Goal: Task Accomplishment & Management: Use online tool/utility

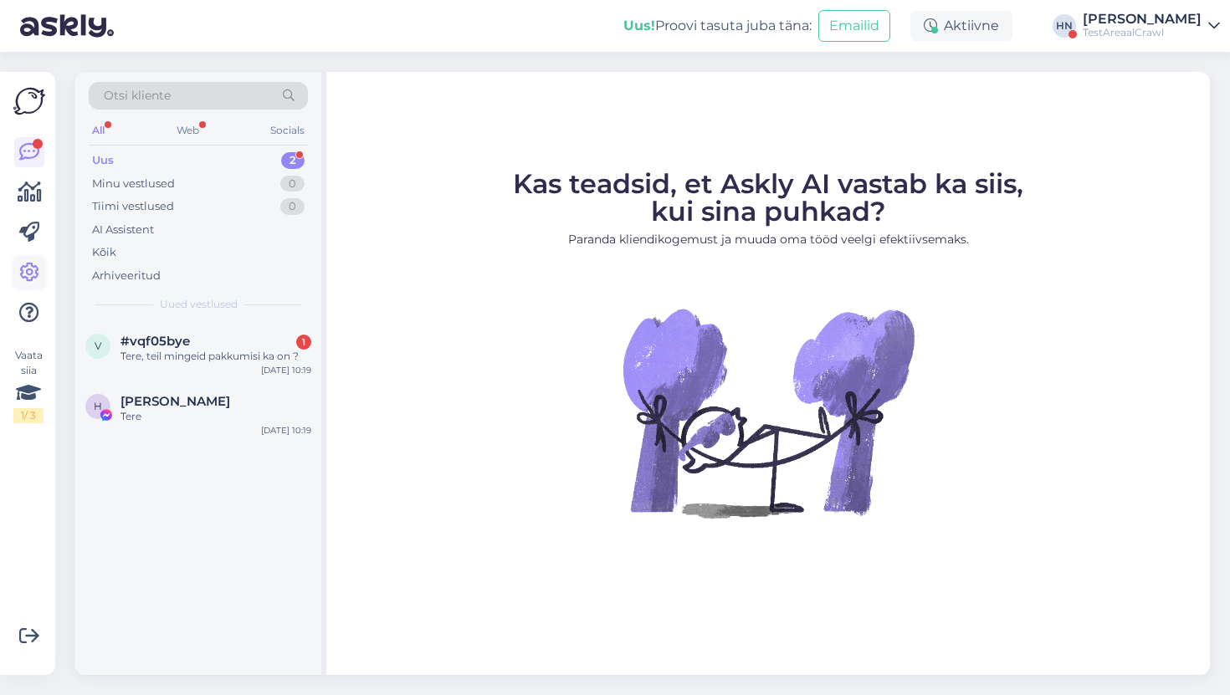
click at [26, 270] on icon at bounding box center [29, 273] width 20 height 20
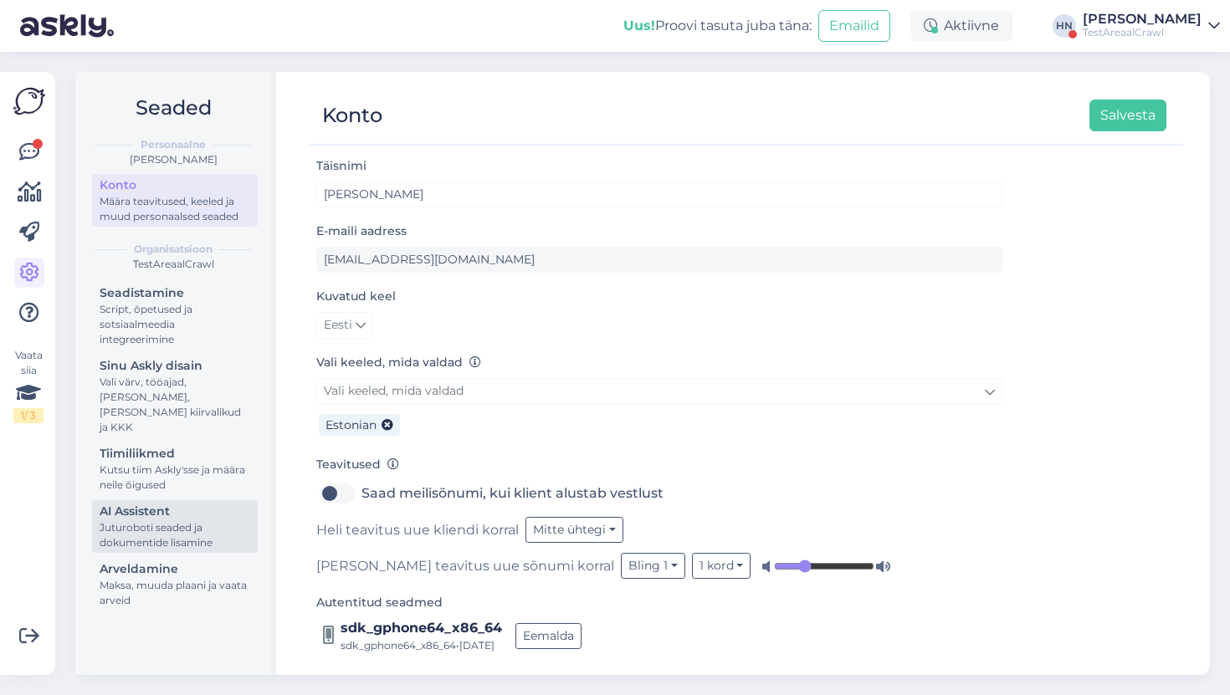
click at [188, 503] on div "AI Assistent" at bounding box center [175, 512] width 151 height 18
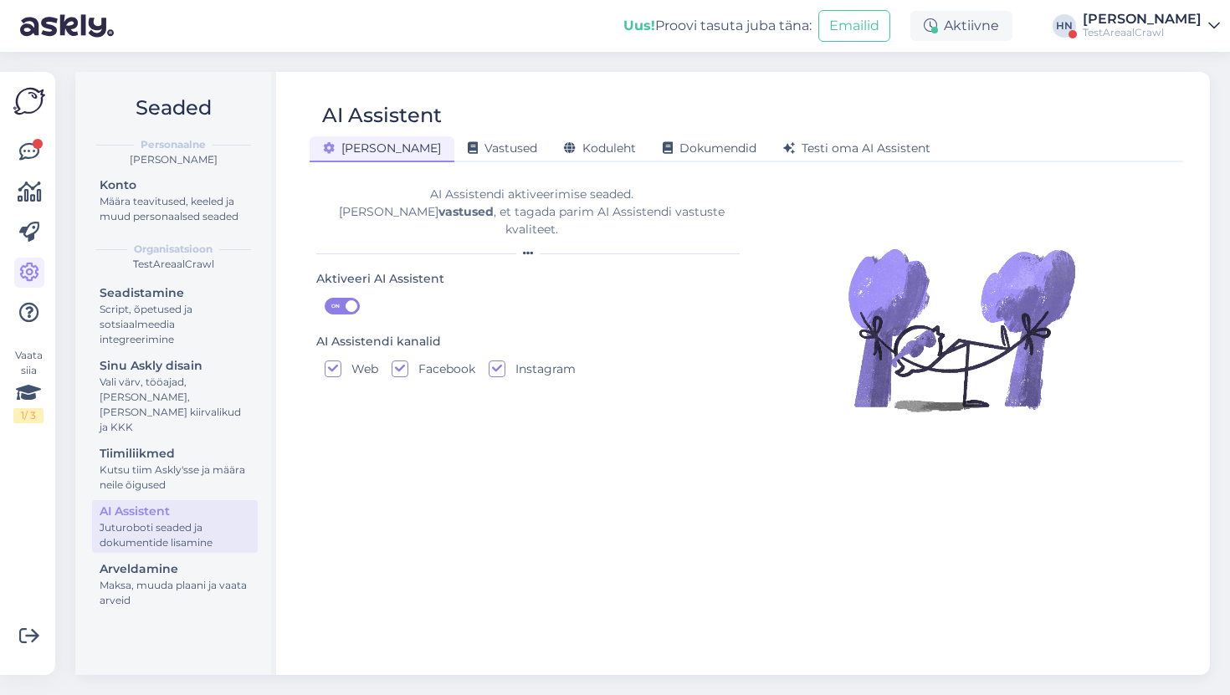
click at [549, 129] on div "AI Assistent" at bounding box center [738, 116] width 857 height 32
click at [564, 143] on span "Koduleht" at bounding box center [600, 148] width 72 height 15
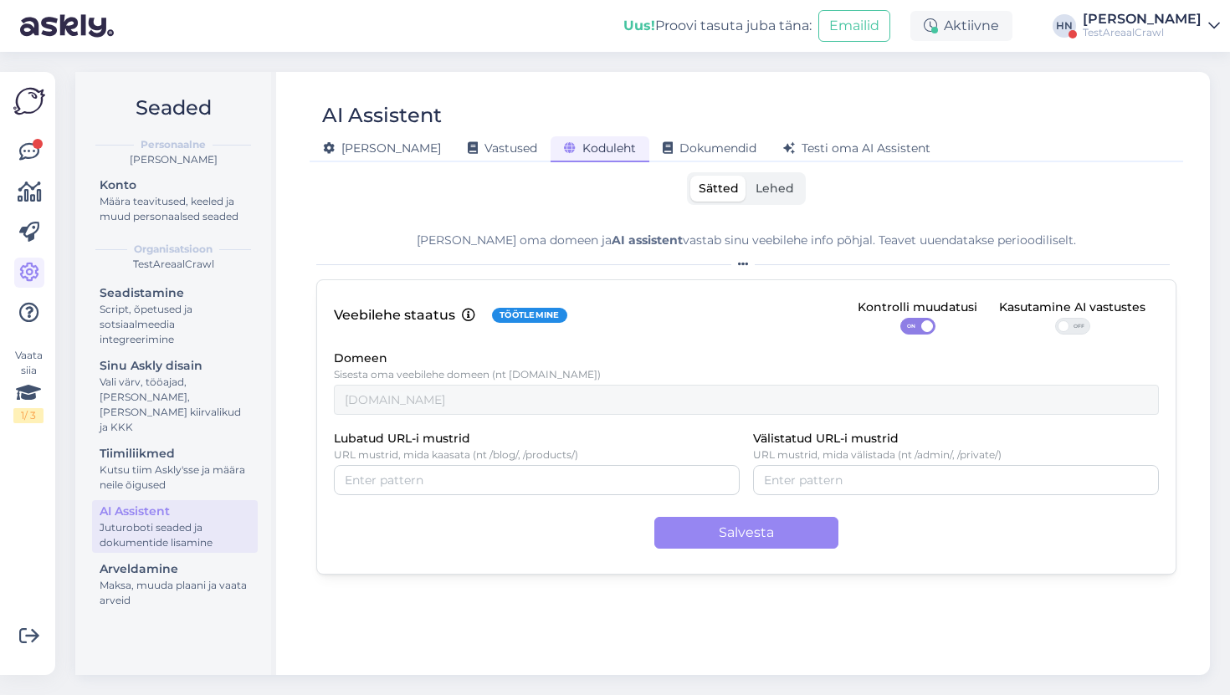
click at [761, 182] on span "Lehed" at bounding box center [775, 188] width 38 height 15
click at [747, 176] on input "Lehed" at bounding box center [747, 176] width 0 height 0
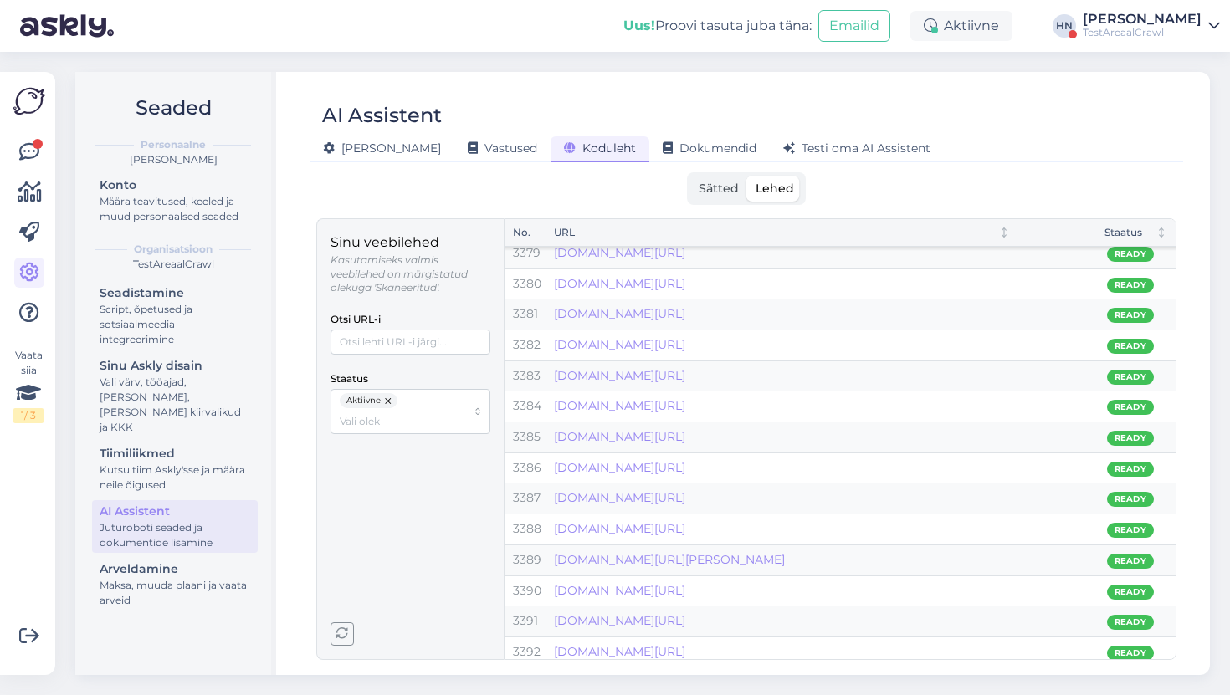
scroll to position [103742, 0]
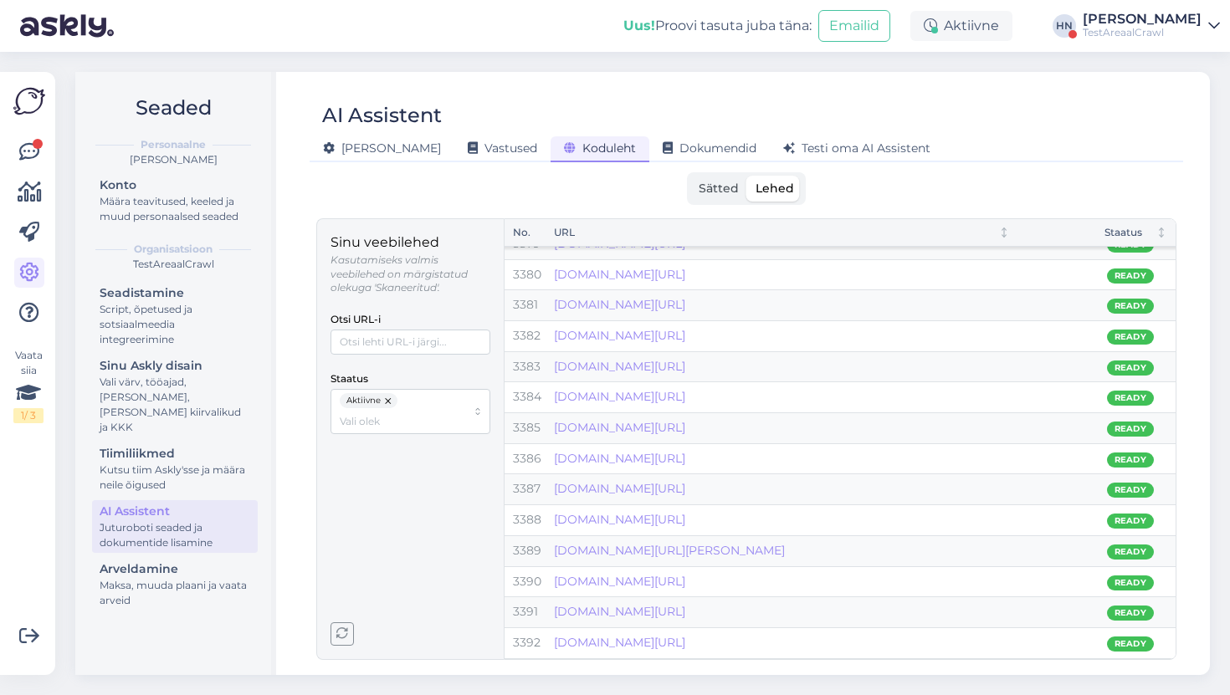
click at [454, 318] on div "Otsi URL-i" at bounding box center [411, 332] width 160 height 46
click at [451, 331] on input "Otsi URL-i" at bounding box center [411, 342] width 160 height 25
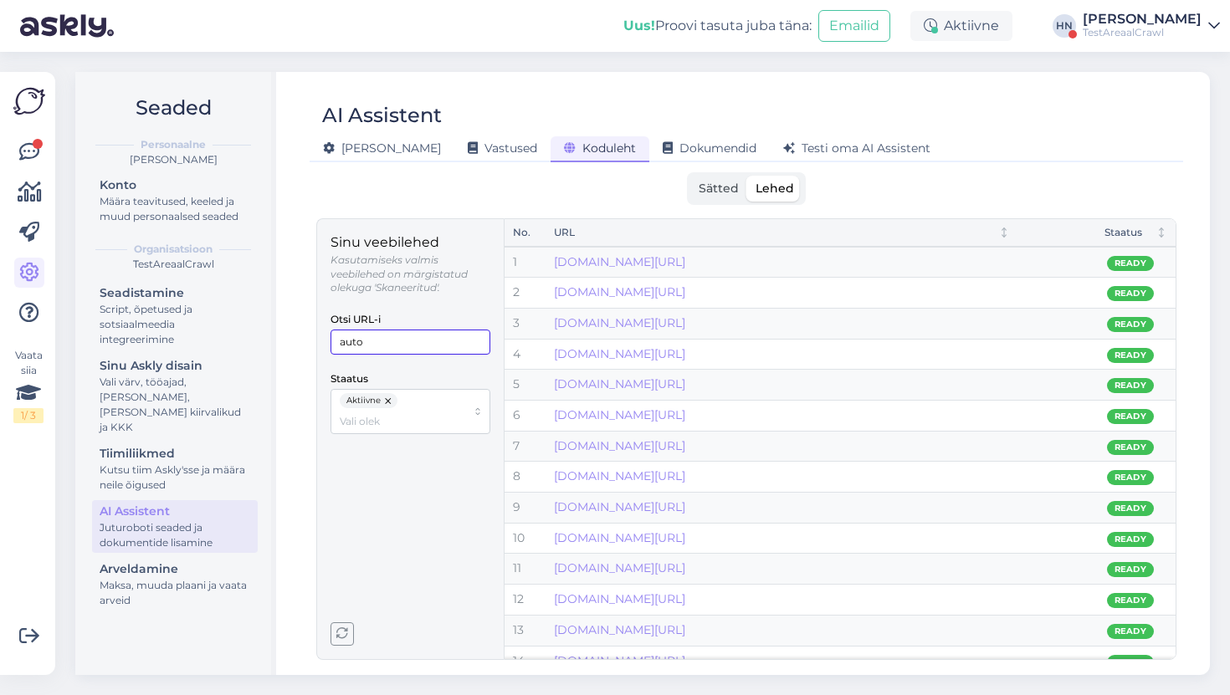
scroll to position [325, 0]
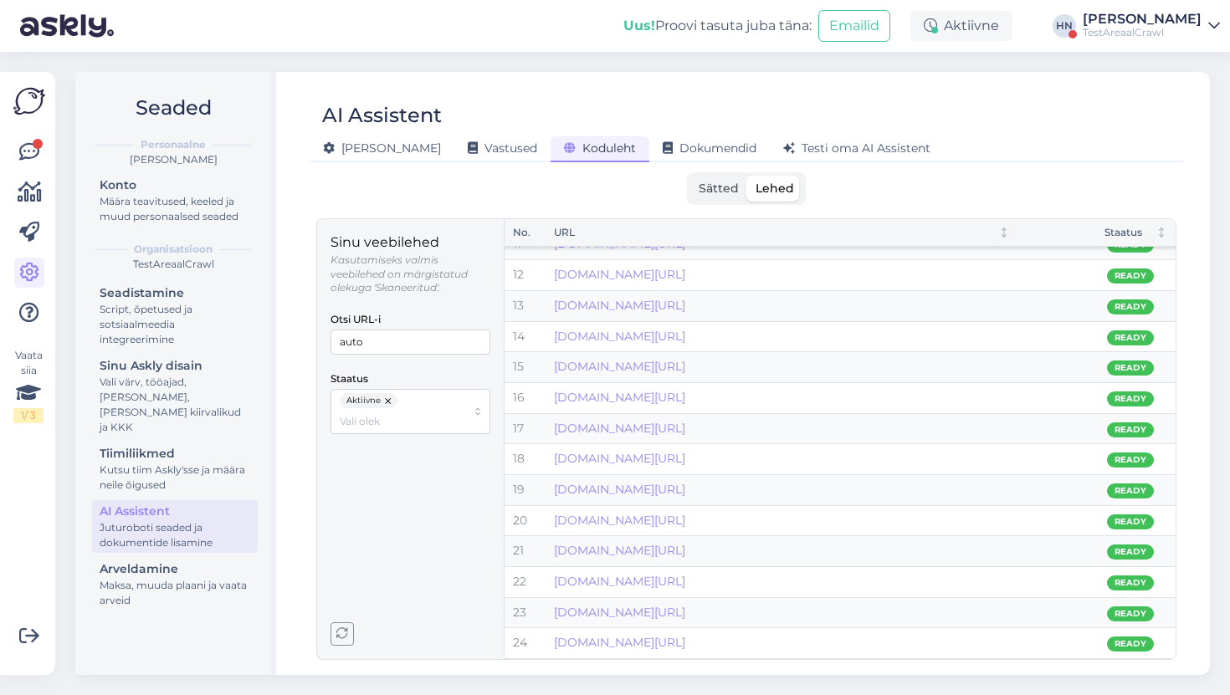
click at [395, 329] on div "Otsi URL-i auto" at bounding box center [411, 332] width 160 height 46
click at [394, 336] on input "auto" at bounding box center [411, 342] width 160 height 25
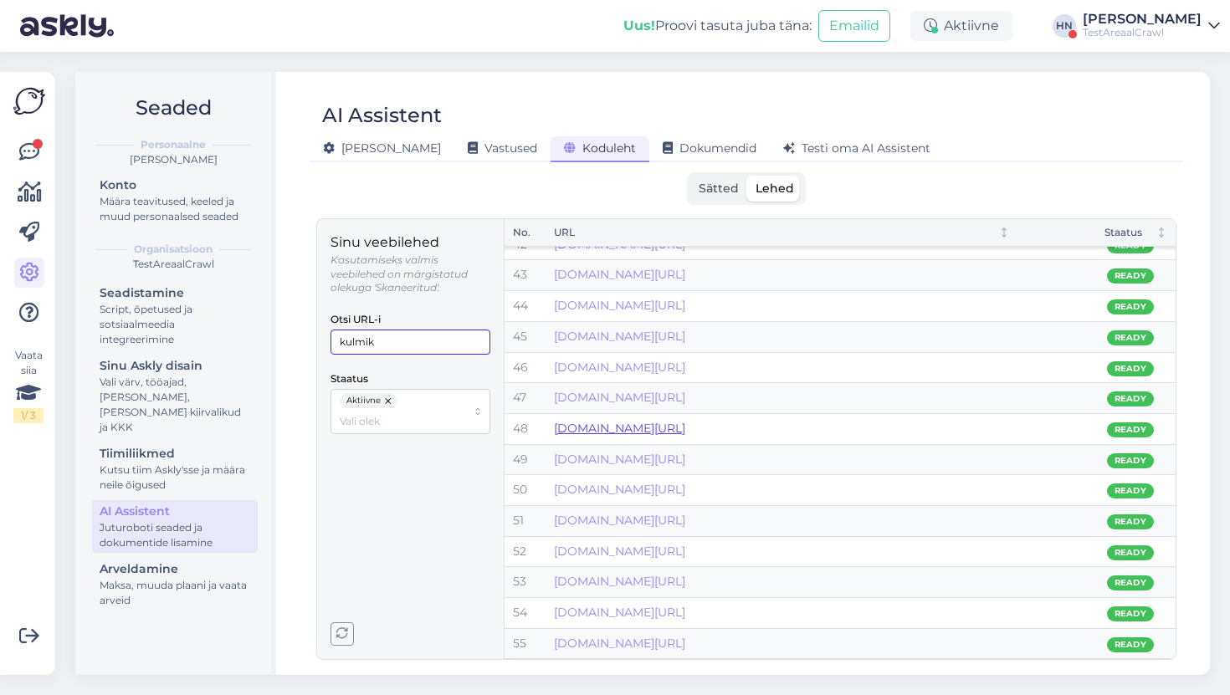
type input "kulmik"
click at [637, 428] on link "[DOMAIN_NAME][URL]" at bounding box center [619, 428] width 131 height 15
